Goal: Transaction & Acquisition: Obtain resource

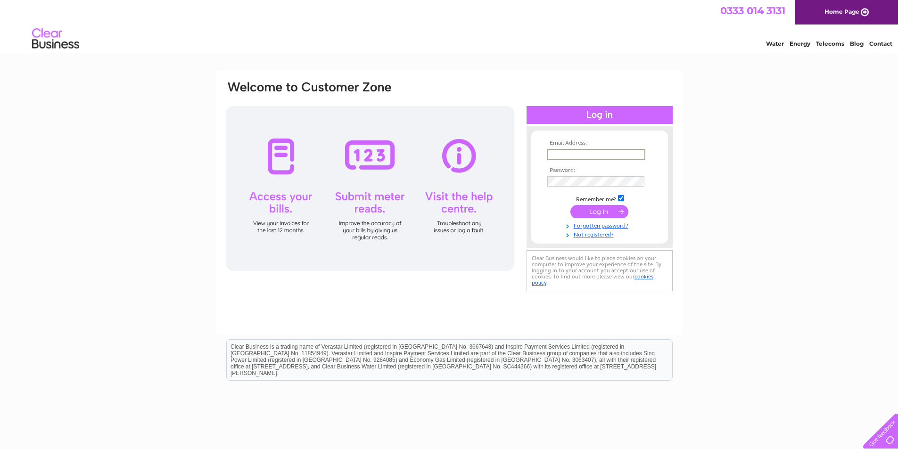
click at [589, 151] on input "text" at bounding box center [596, 154] width 98 height 11
type input "christinelamb06@aol.com"
click at [624, 198] on input "checkbox" at bounding box center [621, 198] width 6 height 6
checkbox input "false"
click at [604, 215] on input "submit" at bounding box center [599, 211] width 58 height 13
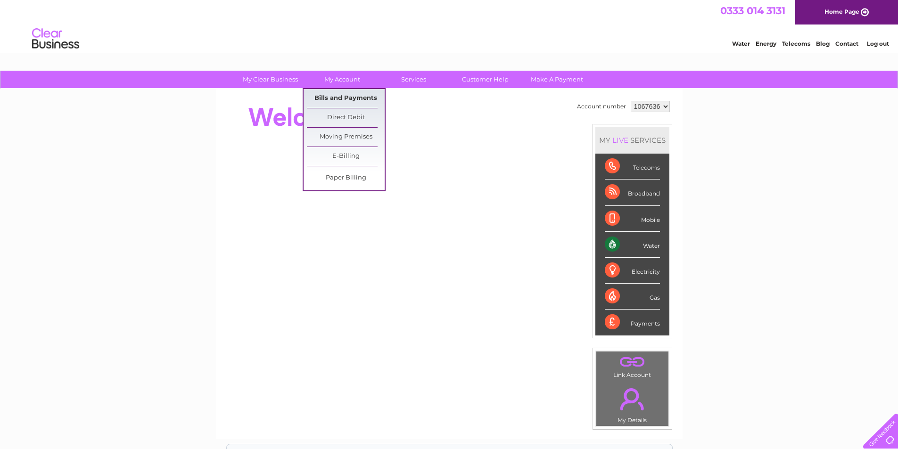
click at [329, 95] on link "Bills and Payments" at bounding box center [346, 98] width 78 height 19
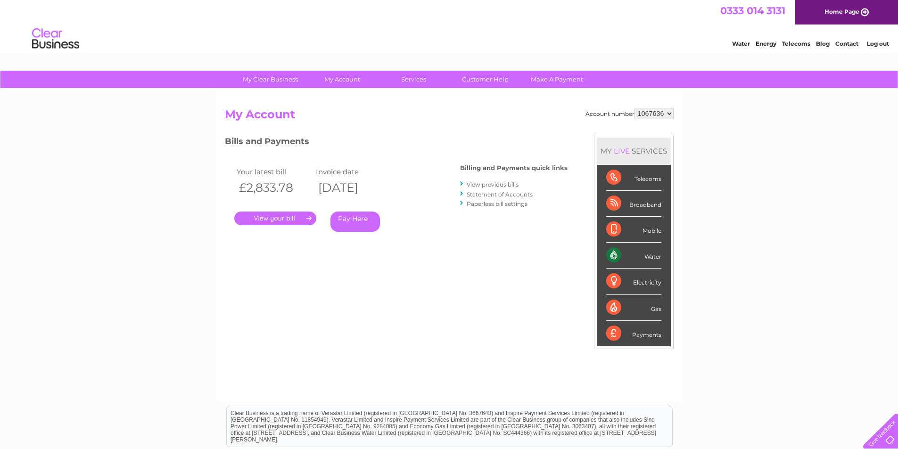
click at [289, 215] on link "." at bounding box center [275, 219] width 82 height 14
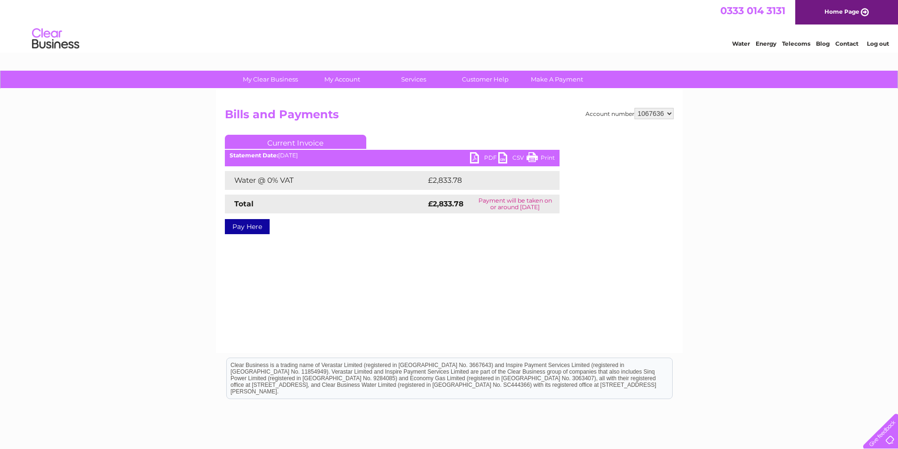
click at [484, 156] on link "PDF" at bounding box center [484, 159] width 28 height 14
click at [869, 43] on link "Log out" at bounding box center [878, 43] width 22 height 7
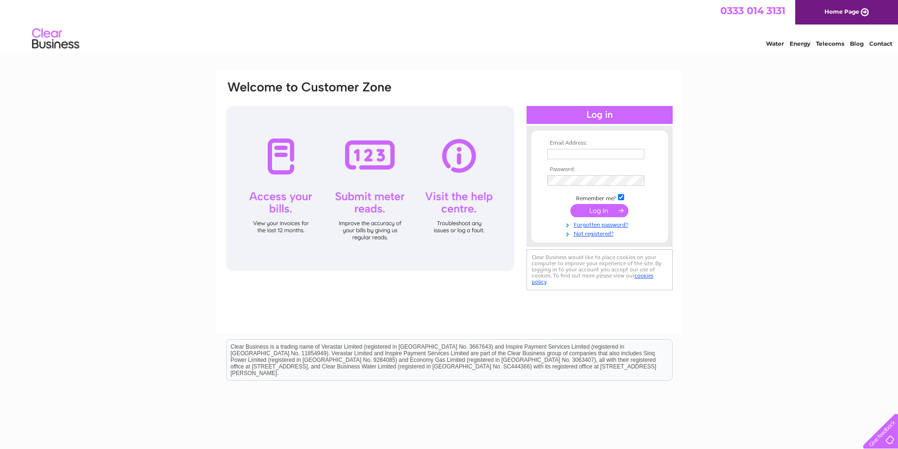
click at [571, 156] on input "text" at bounding box center [595, 154] width 97 height 10
type input "christinelamb06@aol.com"
drag, startPoint x: 622, startPoint y: 198, endPoint x: 599, endPoint y: 186, distance: 25.9
click at [621, 197] on input "checkbox" at bounding box center [621, 198] width 6 height 6
checkbox input "false"
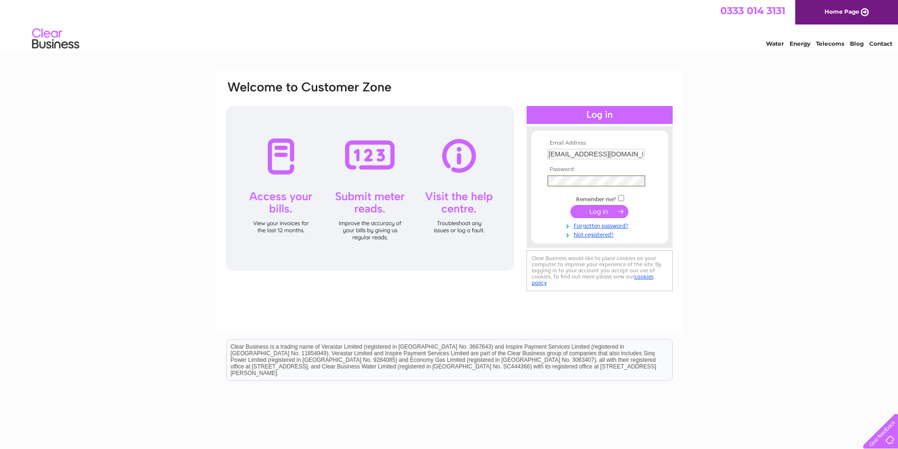
click at [588, 213] on input "submit" at bounding box center [599, 211] width 58 height 13
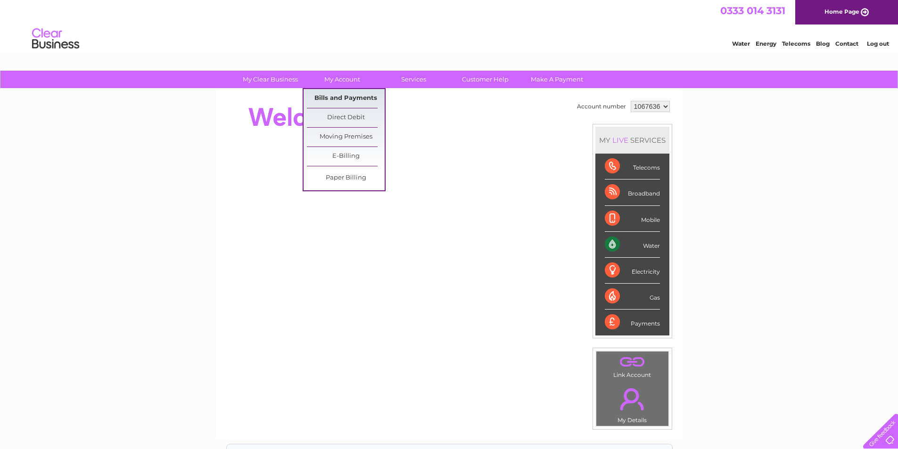
click at [356, 97] on link "Bills and Payments" at bounding box center [346, 98] width 78 height 19
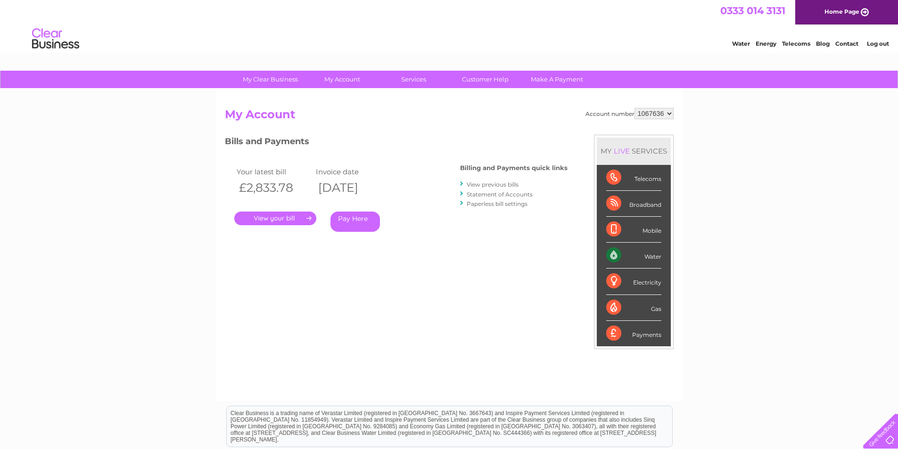
click at [267, 217] on link "." at bounding box center [275, 219] width 82 height 14
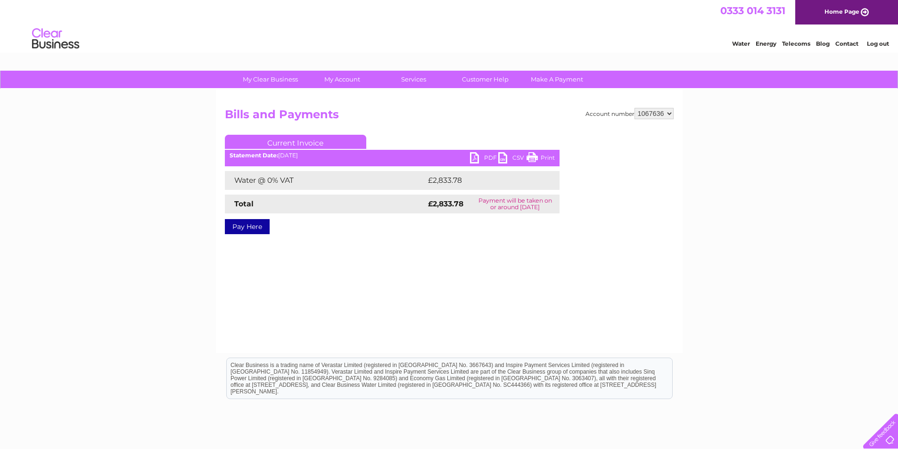
click at [483, 158] on link "PDF" at bounding box center [484, 159] width 28 height 14
click at [877, 44] on link "Log out" at bounding box center [878, 43] width 22 height 7
